Goal: Transaction & Acquisition: Purchase product/service

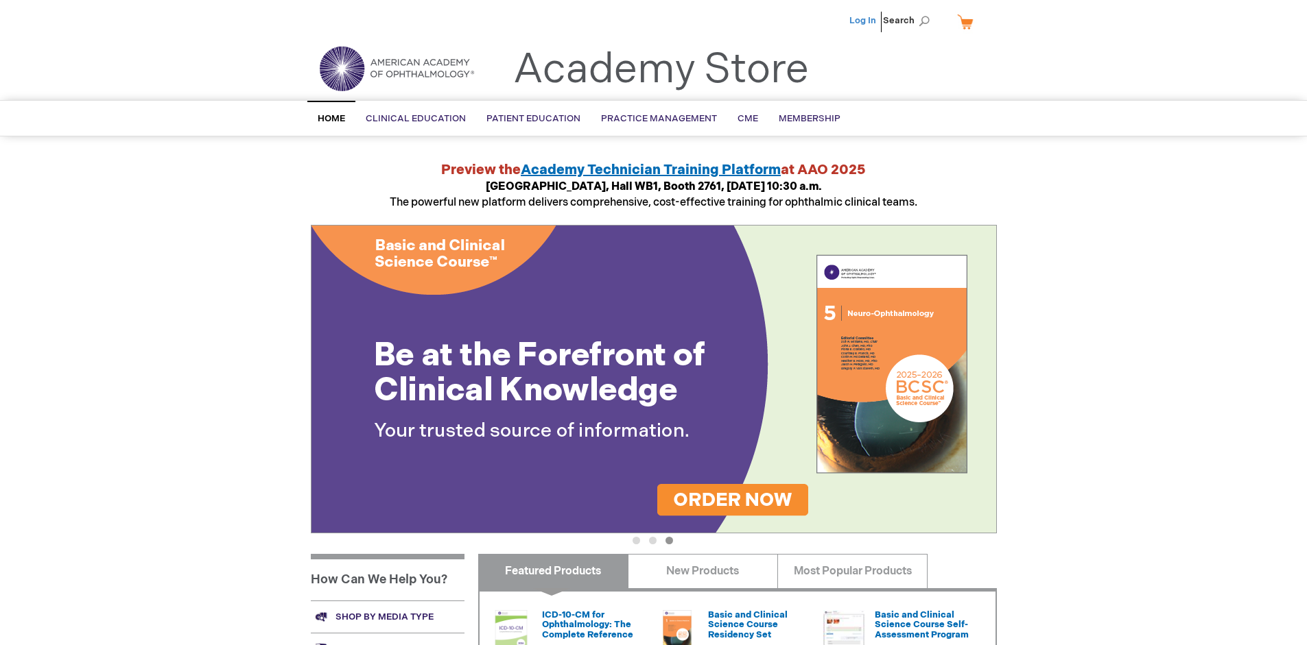
click at [864, 21] on link "Log In" at bounding box center [862, 20] width 27 height 11
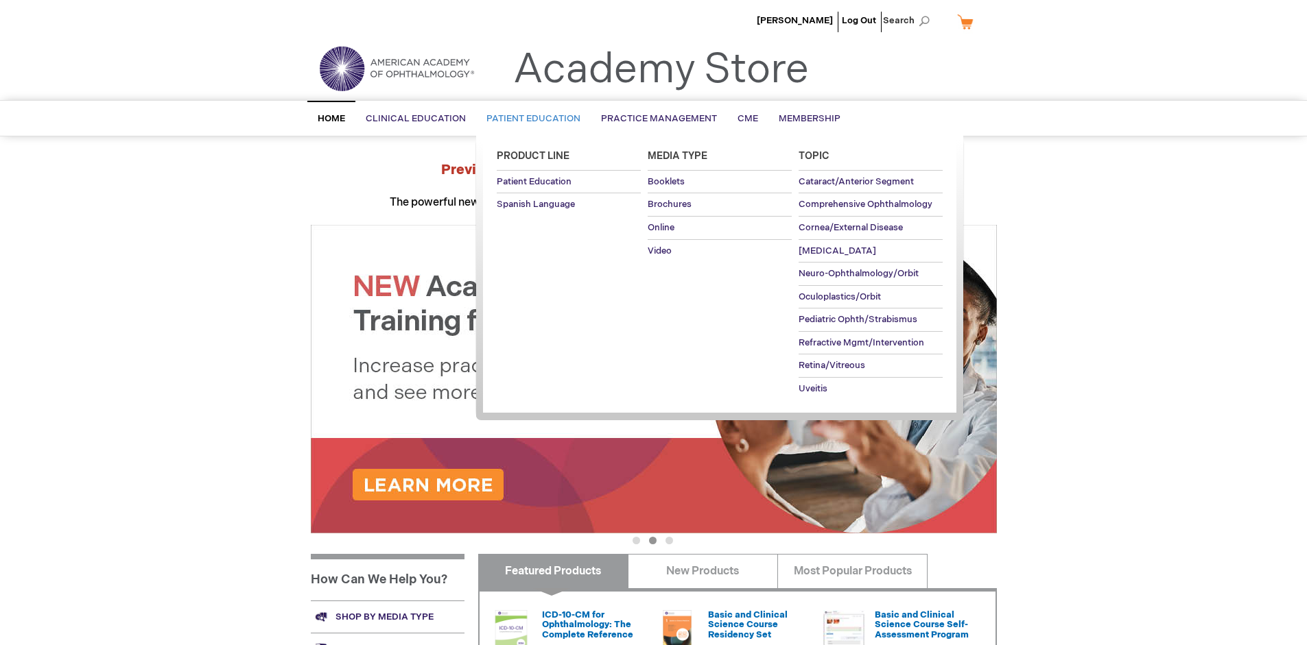
click at [530, 119] on span "Patient Education" at bounding box center [533, 118] width 94 height 11
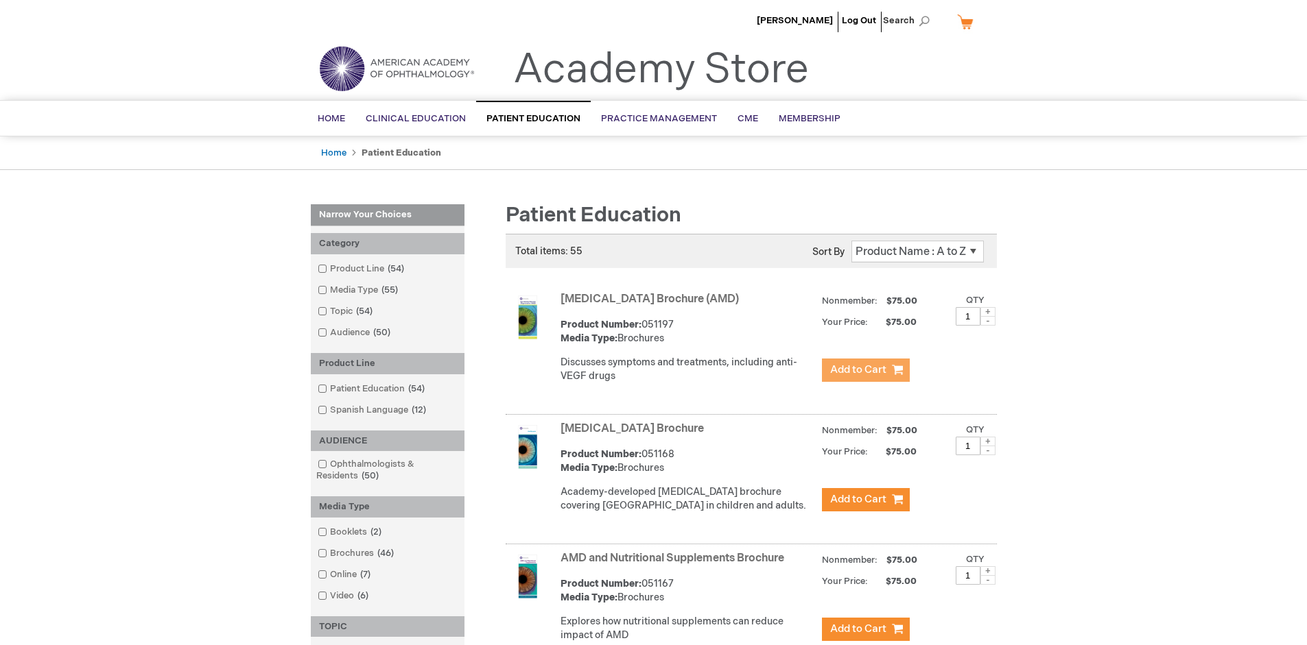
click at [865, 370] on span "Add to Cart" at bounding box center [858, 370] width 56 height 13
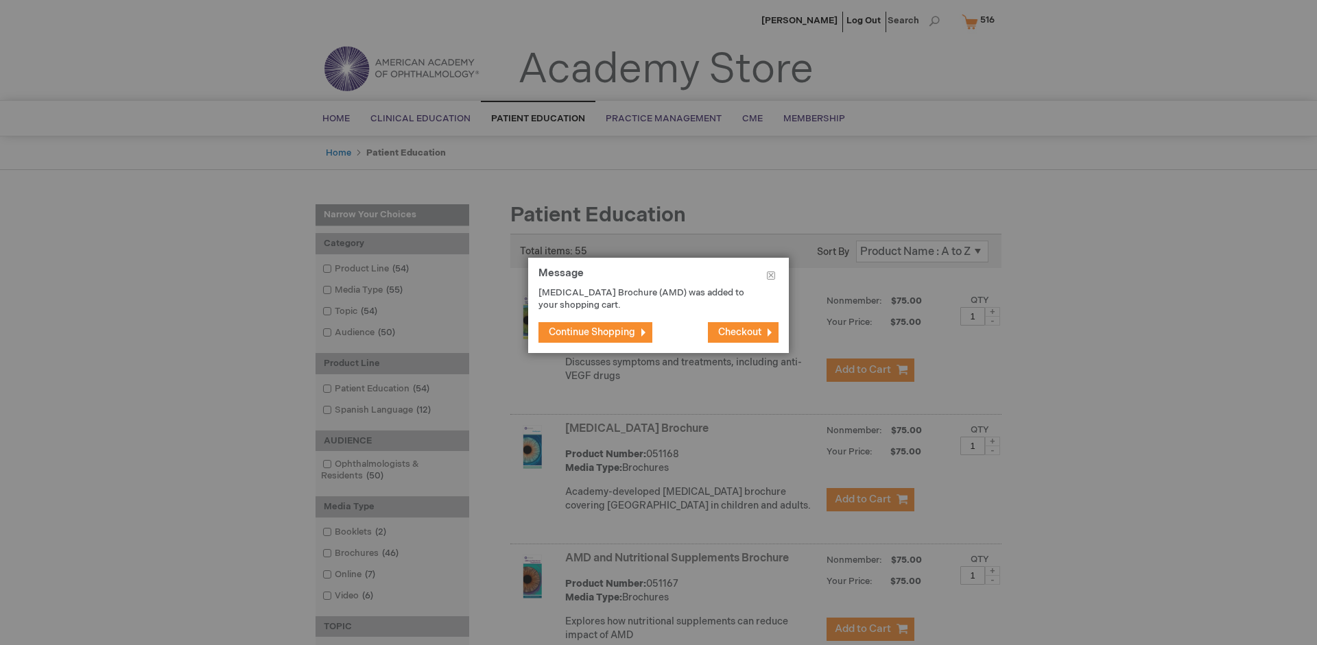
click at [592, 332] on span "Continue Shopping" at bounding box center [592, 333] width 86 height 12
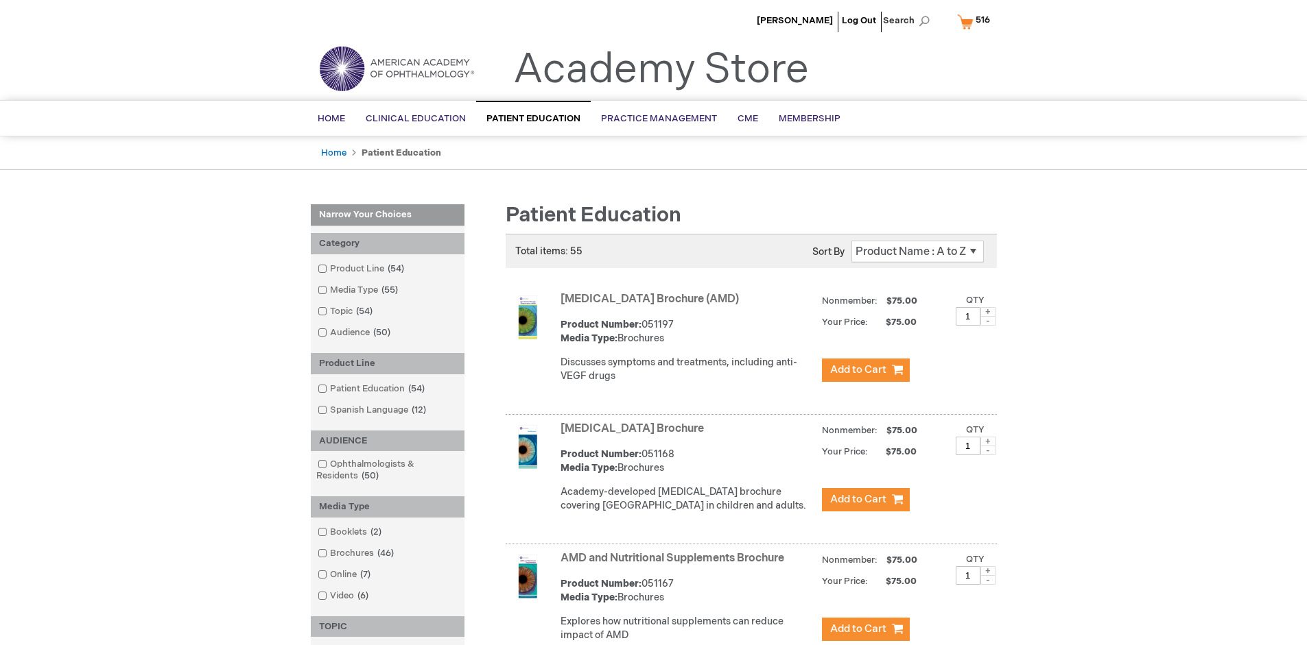
click at [675, 565] on link "AMD and Nutritional Supplements Brochure" at bounding box center [672, 558] width 224 height 13
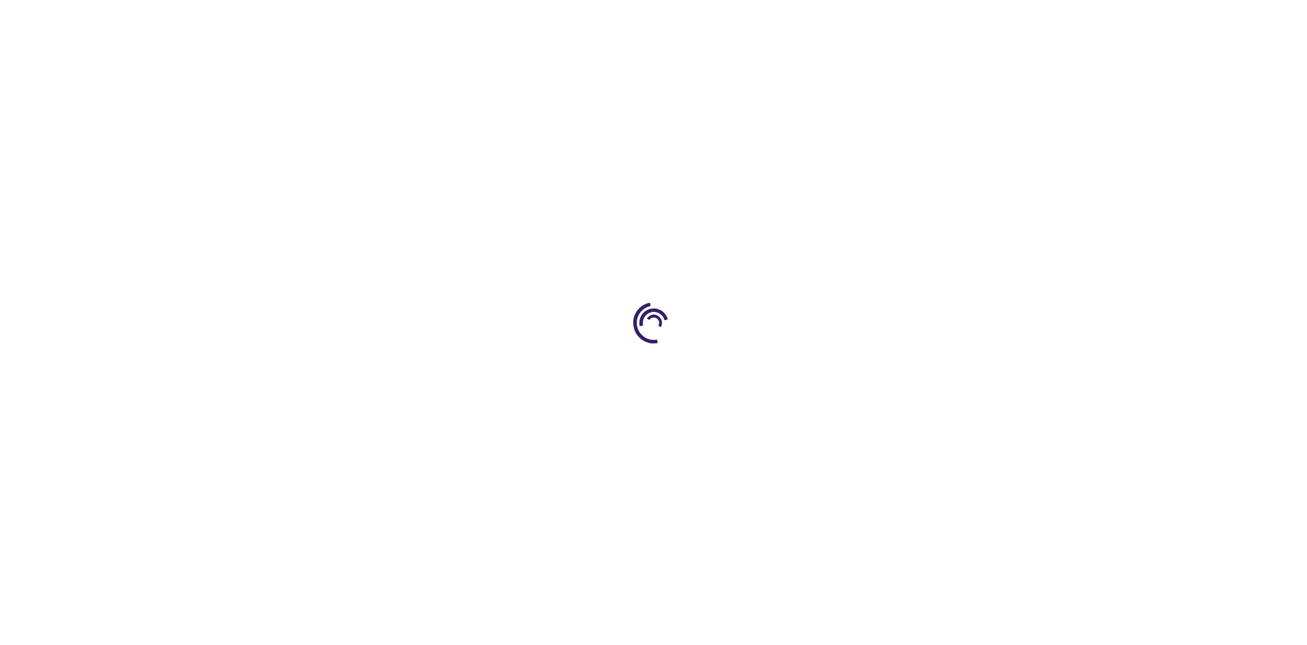
type input "1"
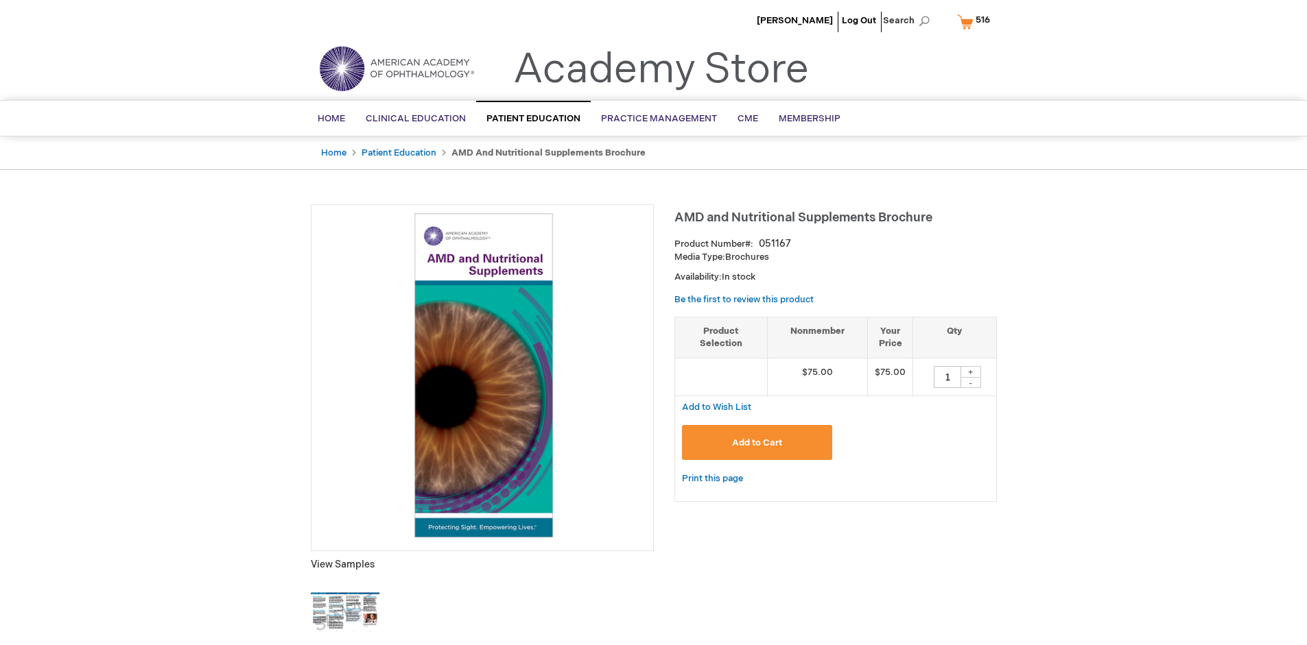
click at [757, 442] on span "Add to Cart" at bounding box center [757, 443] width 50 height 11
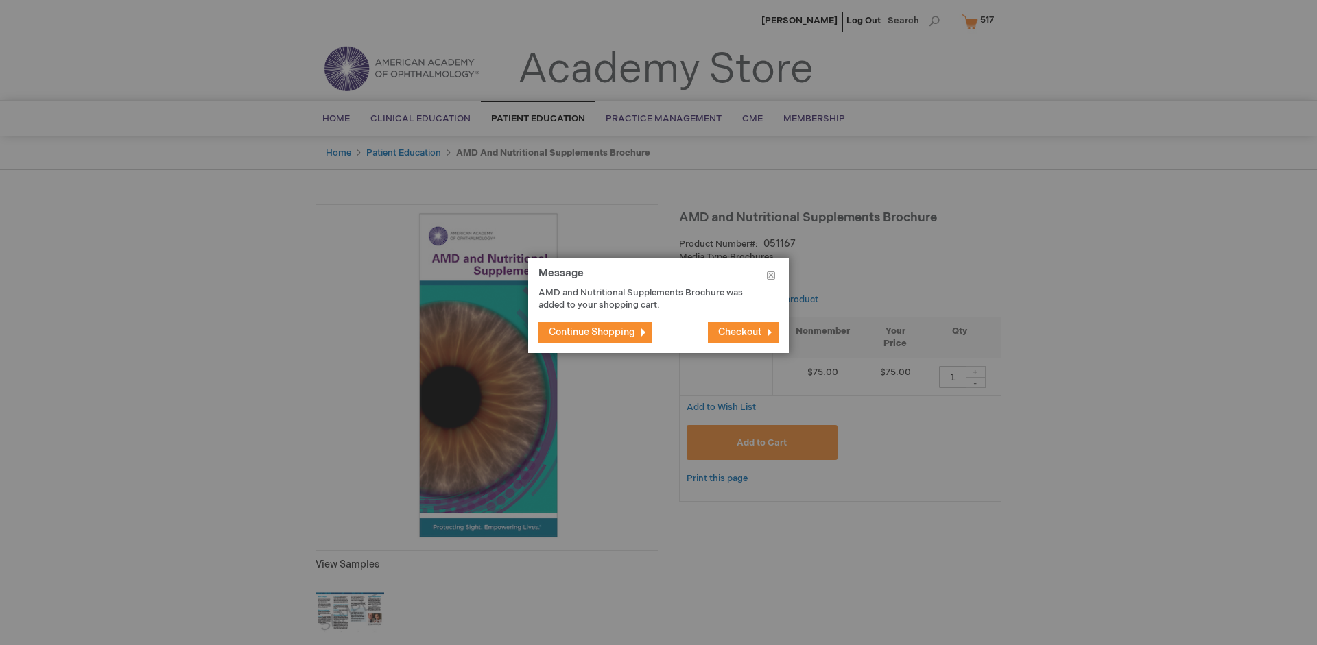
click at [592, 332] on span "Continue Shopping" at bounding box center [592, 333] width 86 height 12
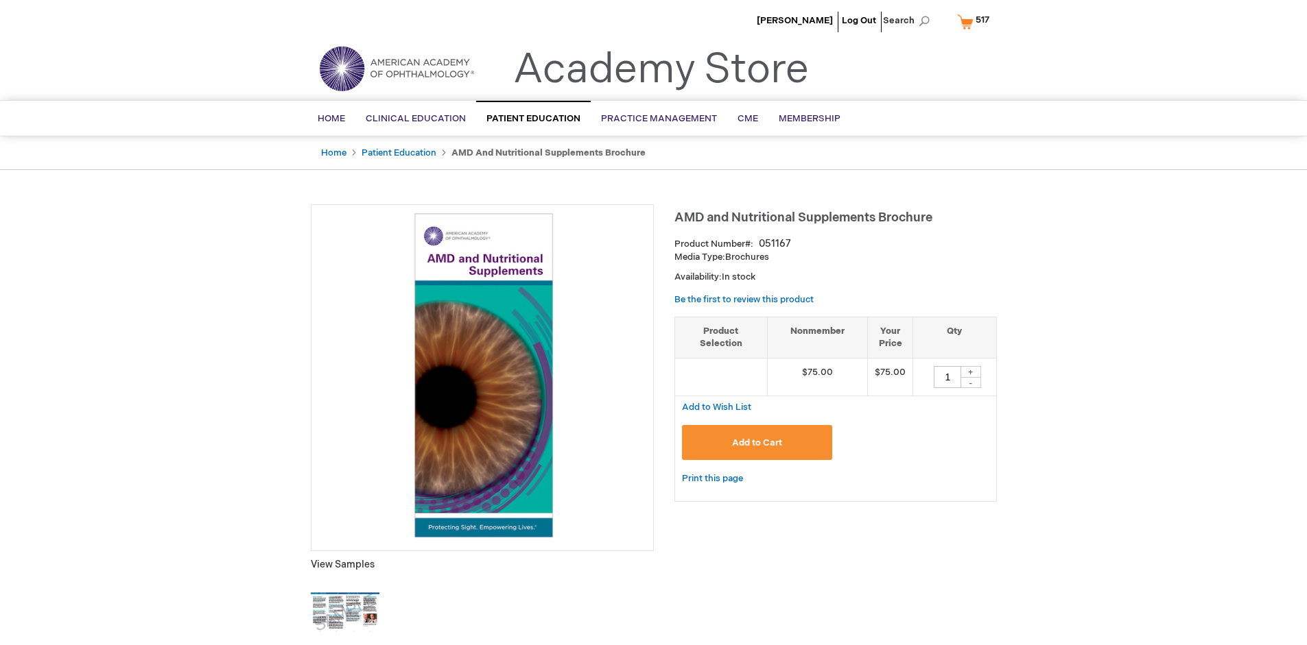
click at [975, 21] on span "517" at bounding box center [982, 19] width 14 height 11
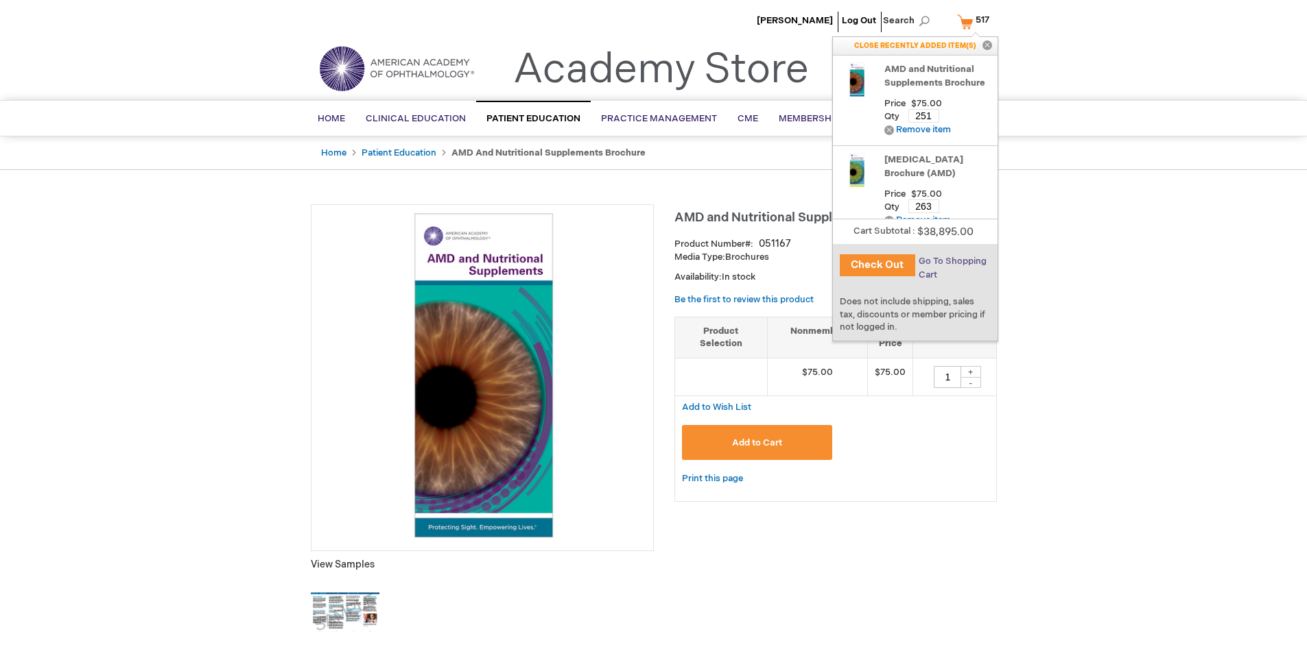
click at [951, 261] on span "Go To Shopping Cart" at bounding box center [952, 268] width 68 height 25
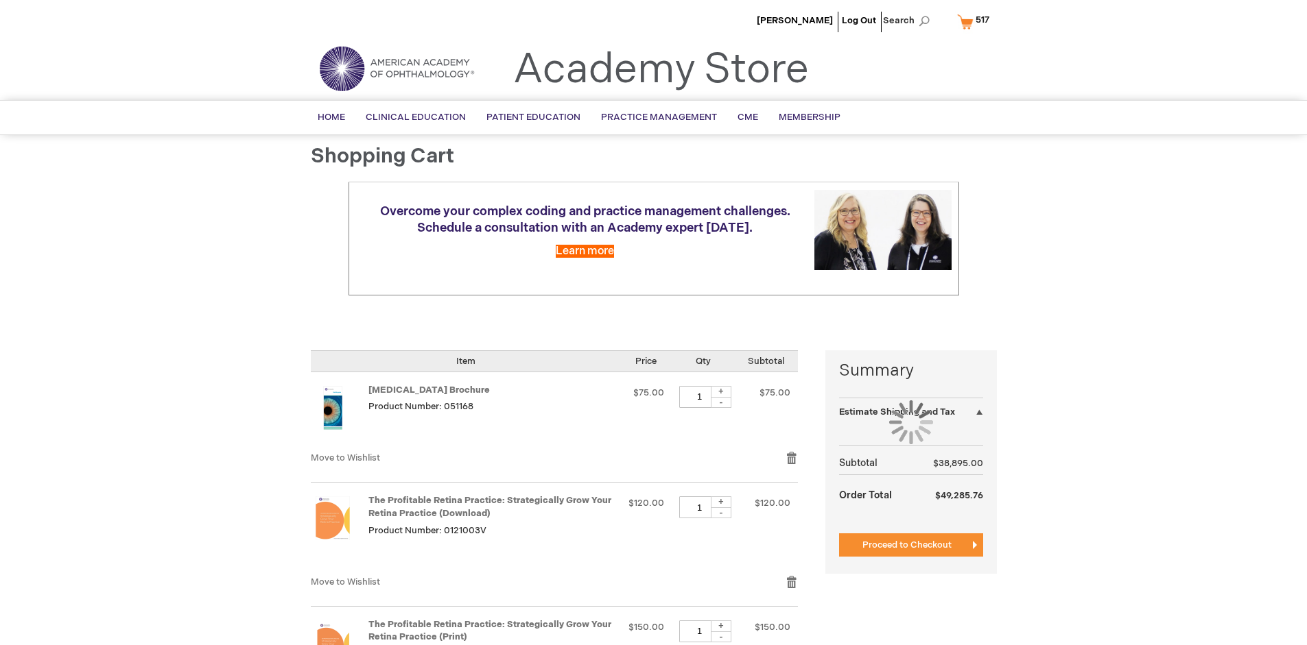
select select "US"
select select "41"
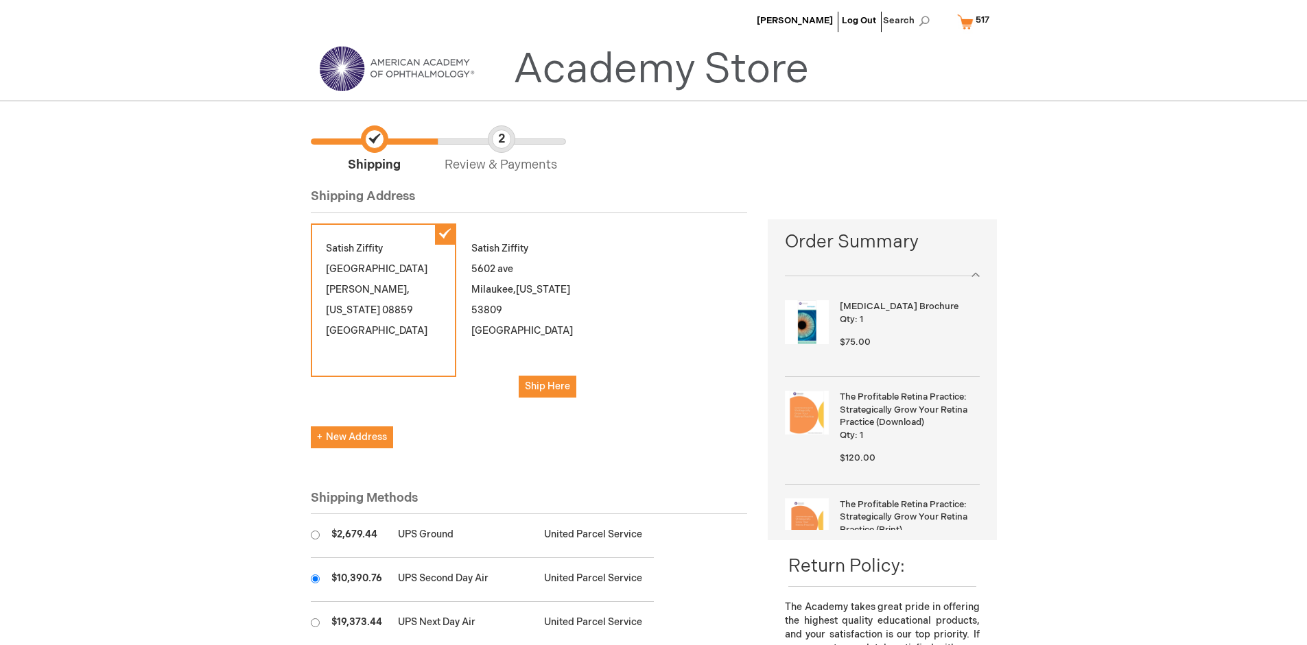
click at [315, 579] on input "radio" at bounding box center [315, 579] width 9 height 9
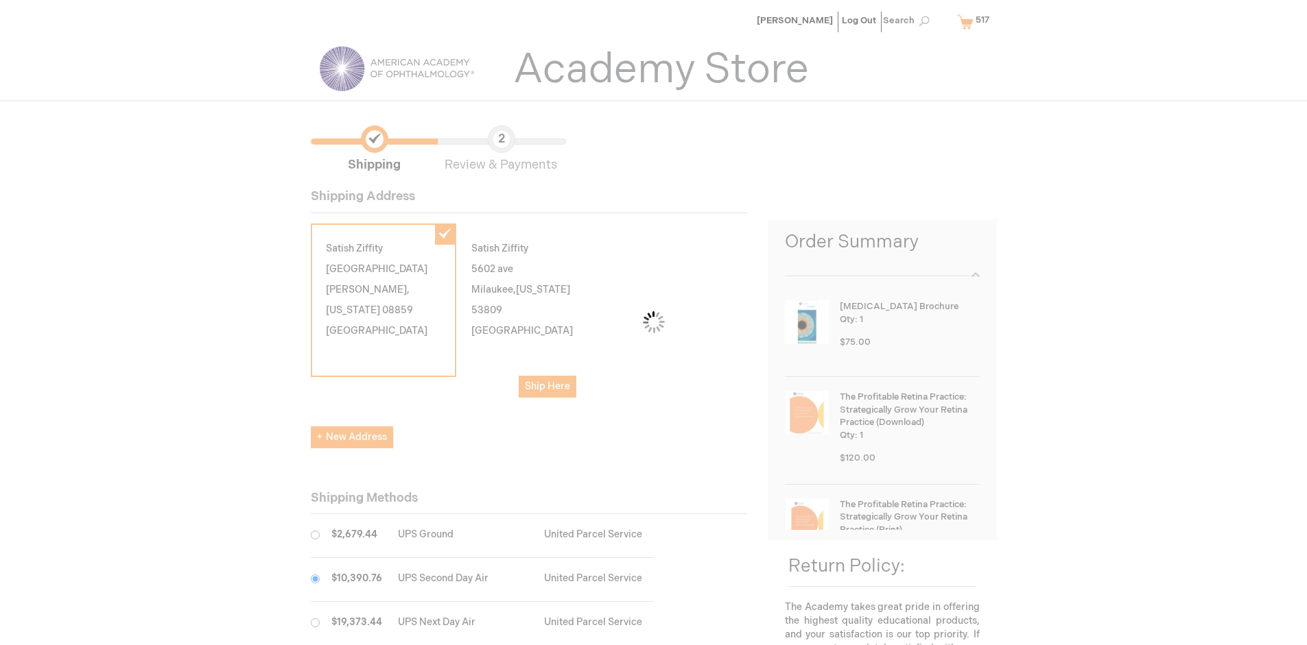
scroll to position [69, 0]
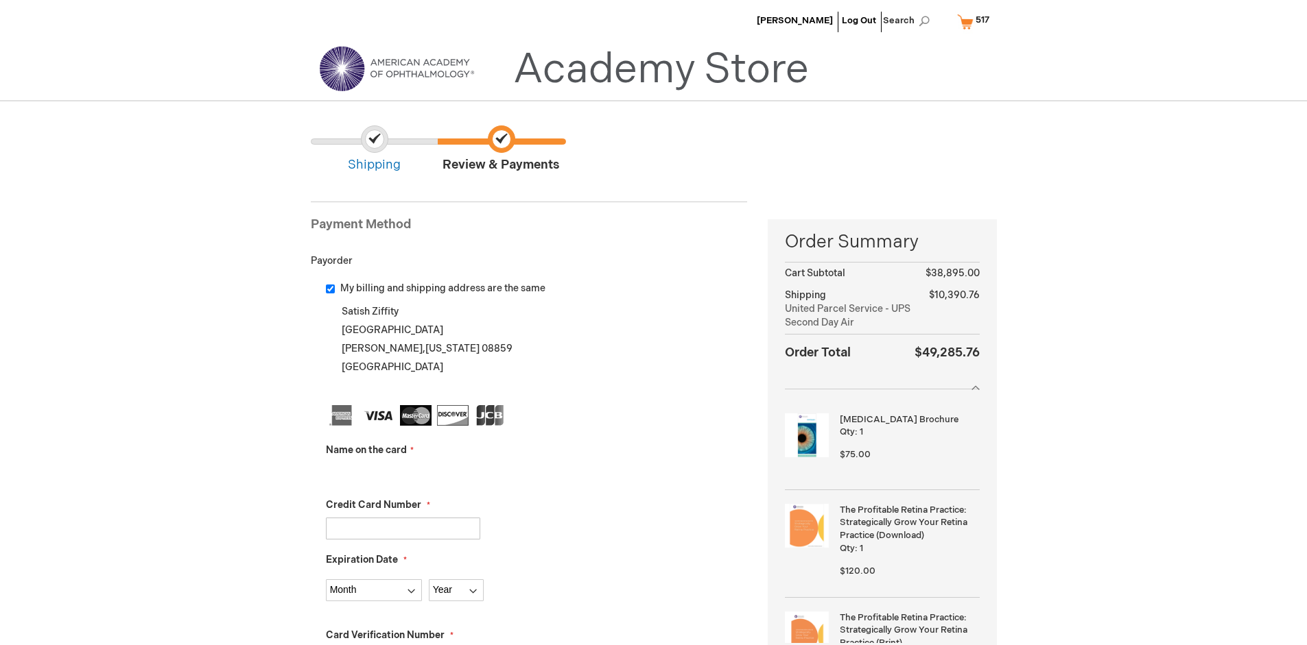
click at [403, 473] on input "Name on the card" at bounding box center [403, 474] width 154 height 22
